Goal: Transaction & Acquisition: Purchase product/service

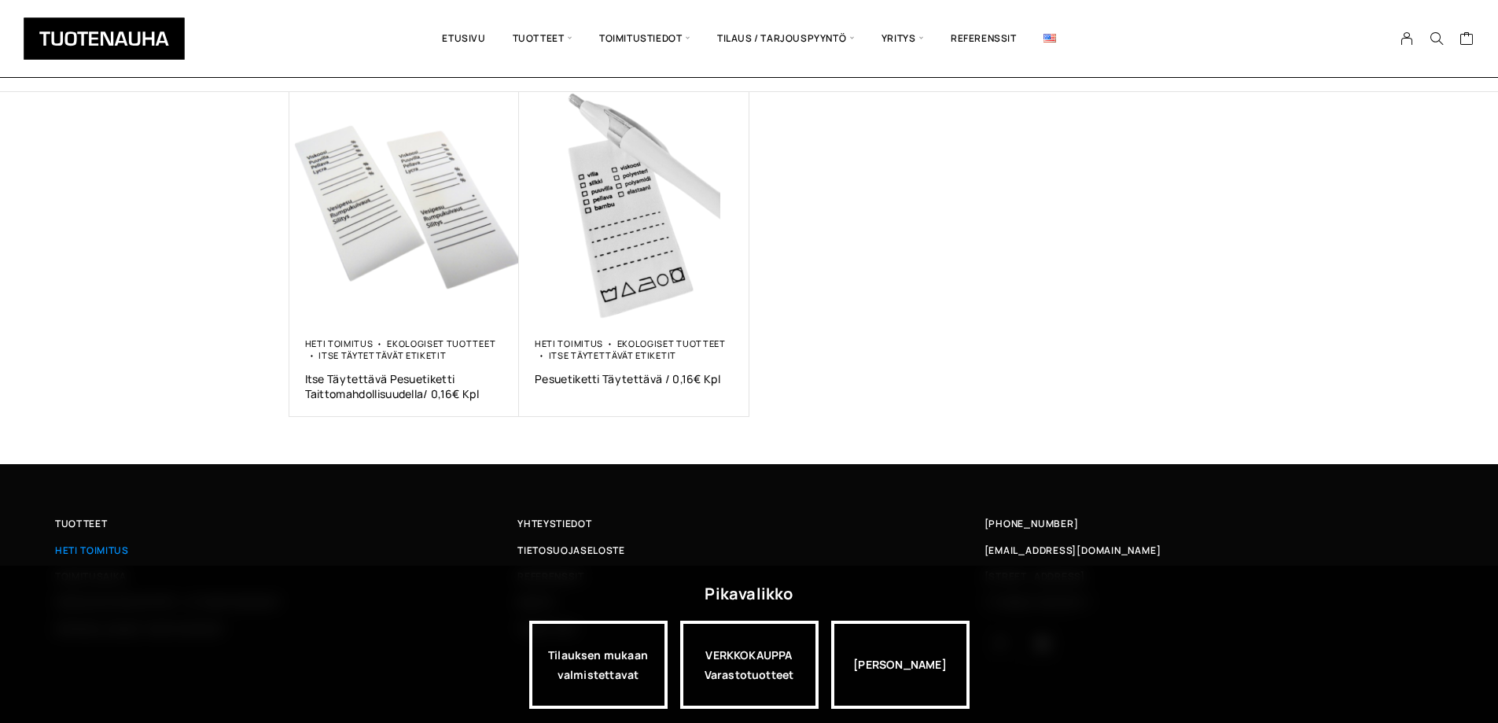
scroll to position [270, 0]
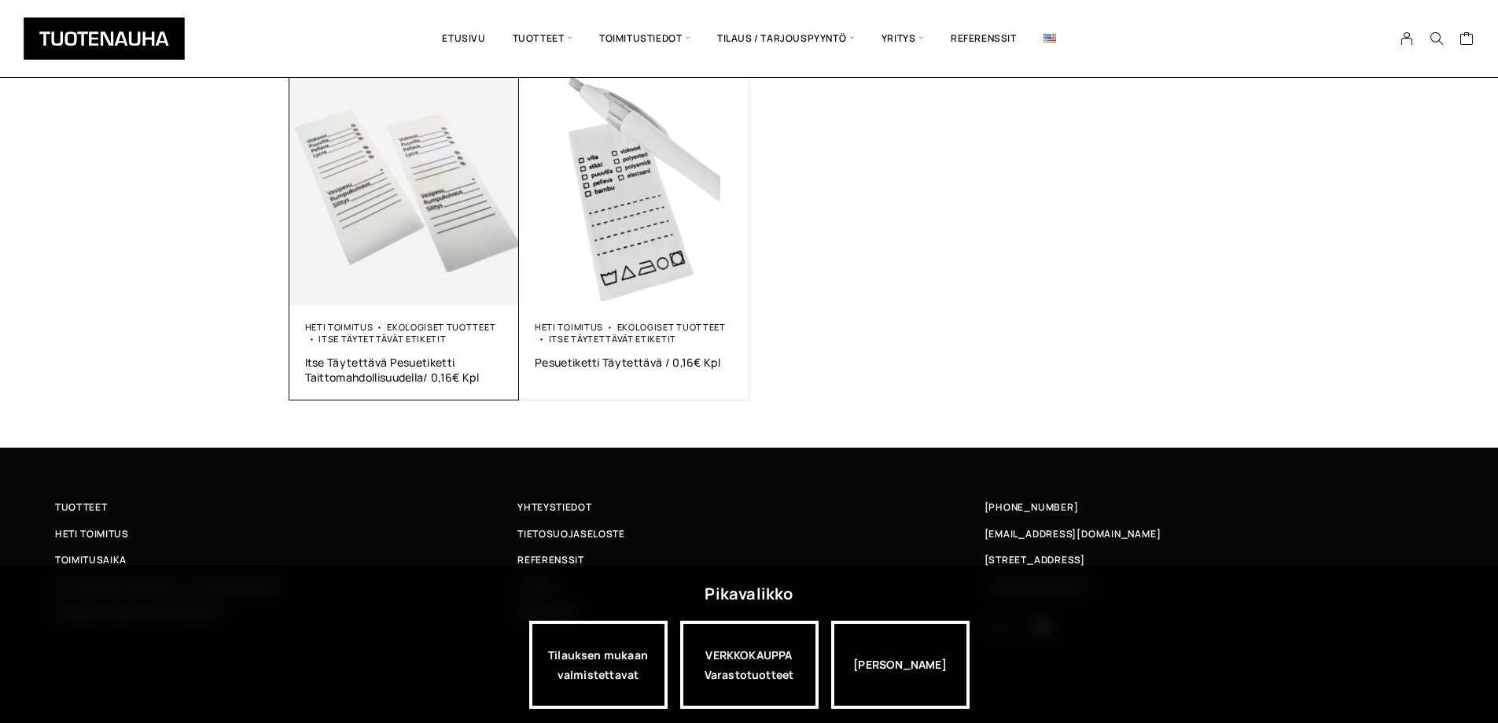
click at [425, 172] on img at bounding box center [404, 190] width 230 height 230
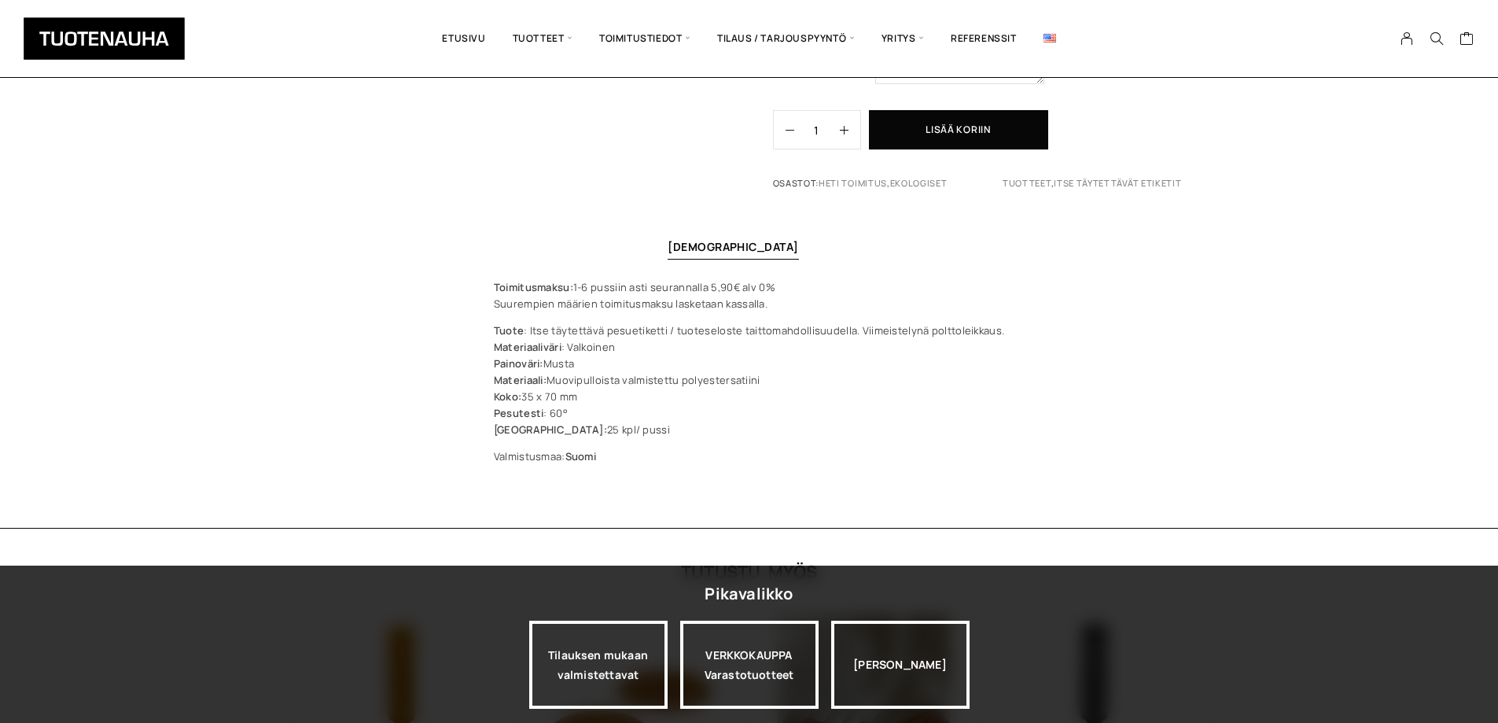
scroll to position [472, 0]
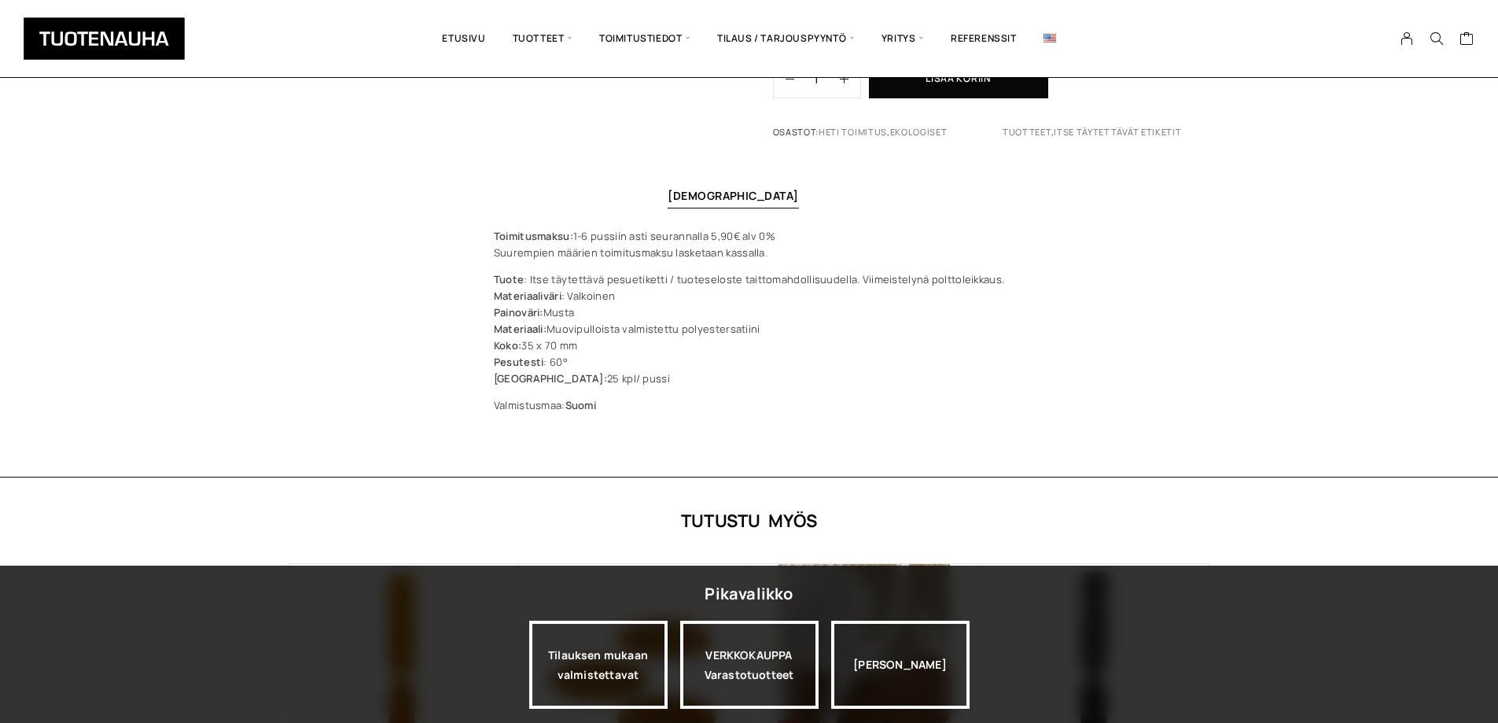
click at [171, 510] on div "Tutustu myös Heti toimitus Keinonahkamerkit Suomenlippu tuotteet Suomenlippu Ke…" at bounding box center [749, 706] width 1498 height 395
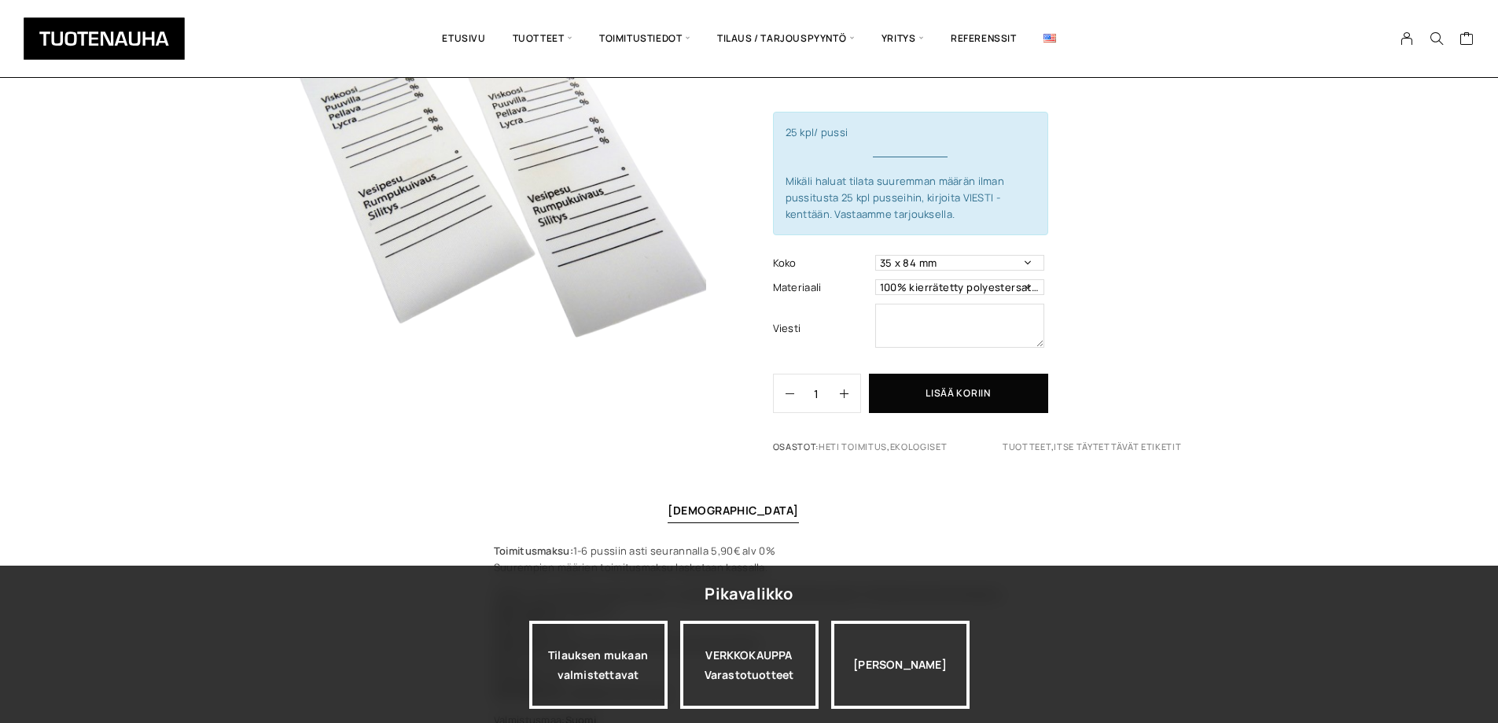
scroll to position [79, 0]
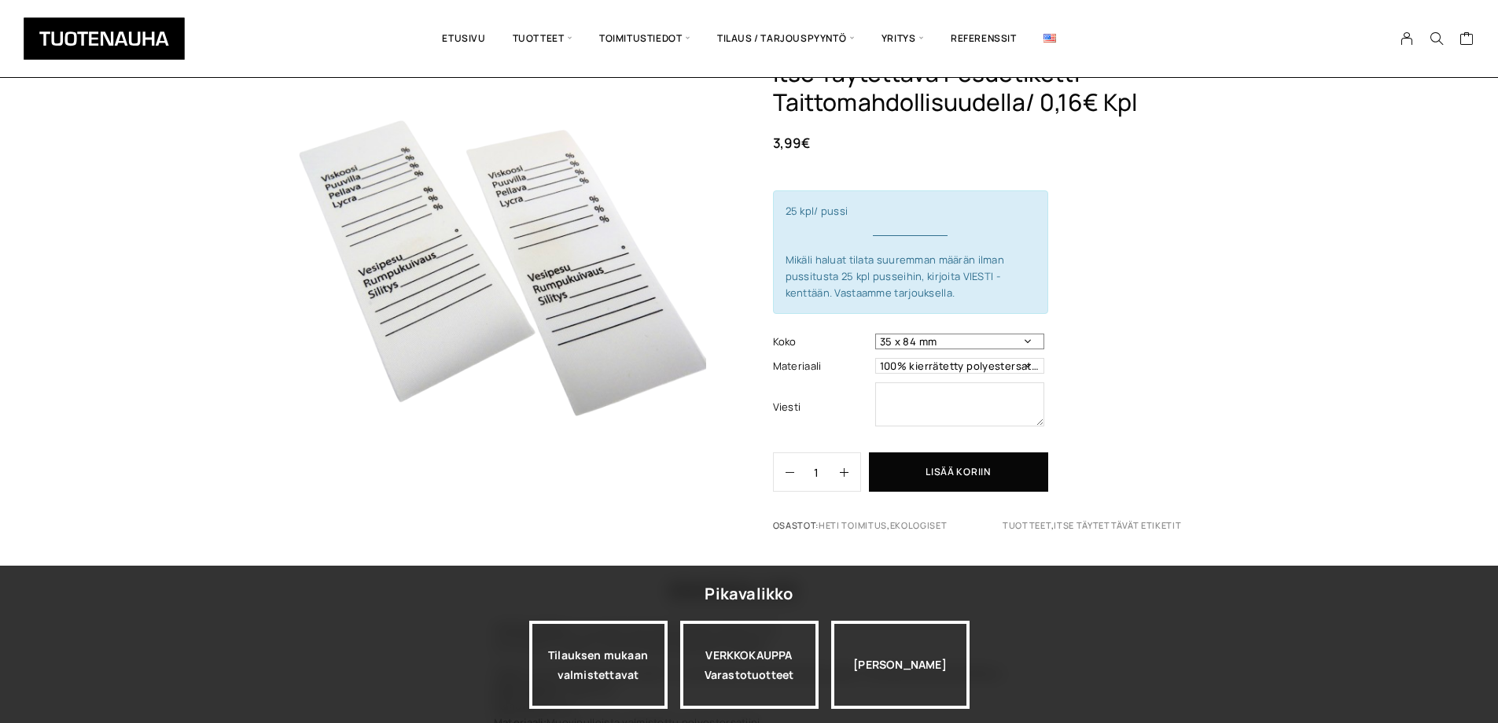
click at [1031, 337] on select "35 x 84 mm" at bounding box center [959, 341] width 169 height 16
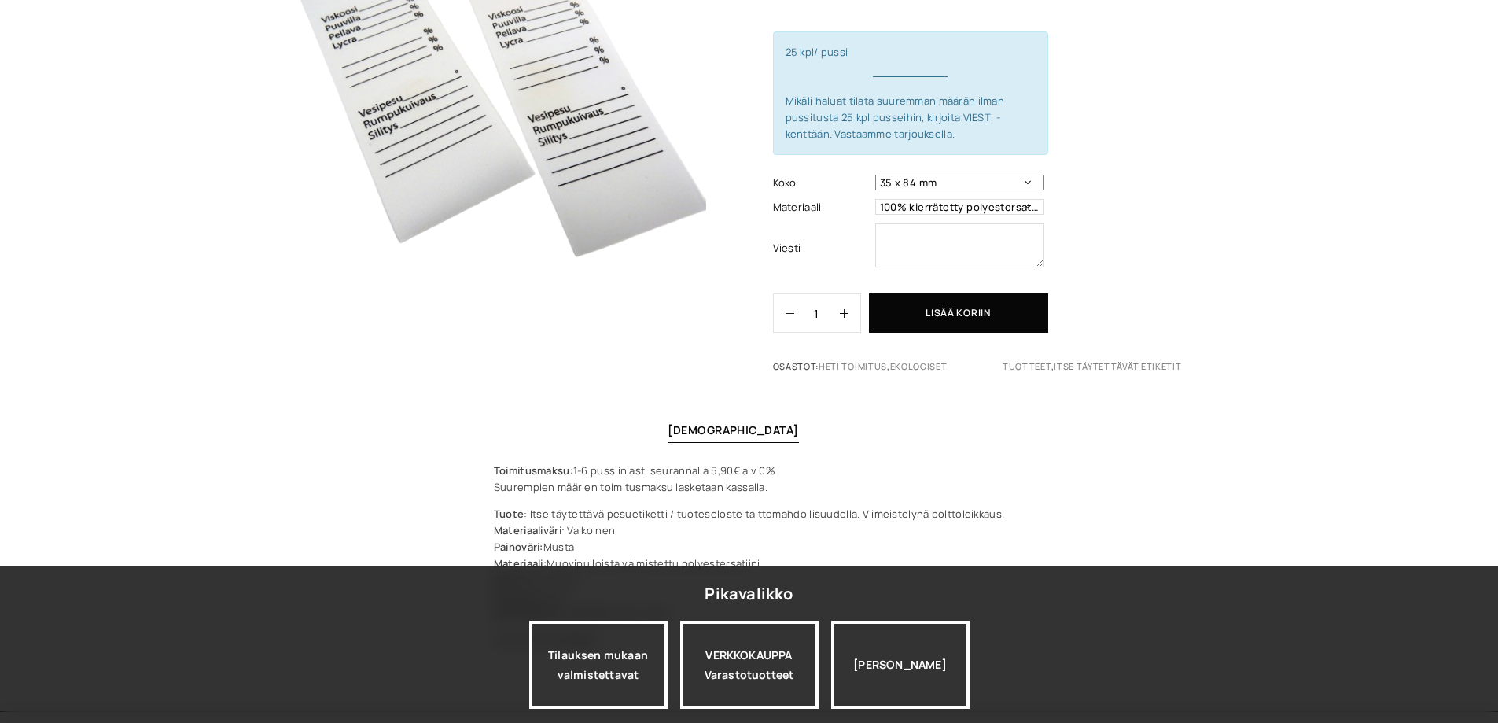
scroll to position [0, 0]
